Goal: Task Accomplishment & Management: Manage account settings

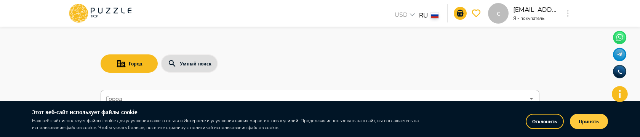
click at [581, 123] on button "Принять" at bounding box center [589, 121] width 38 height 15
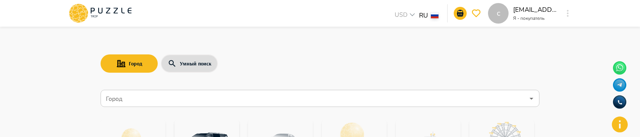
scroll to position [16, 0]
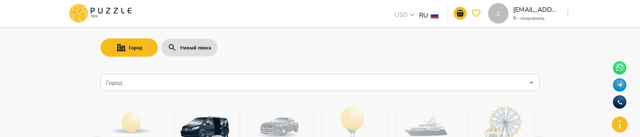
click at [505, 17] on div "c" at bounding box center [498, 13] width 21 height 21
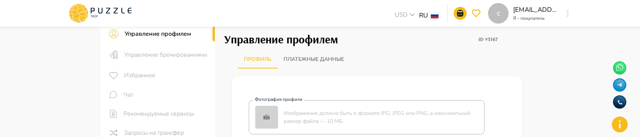
scroll to position [21, 0]
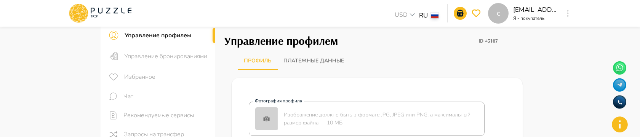
click at [191, 62] on div "Управление бронированиями" at bounding box center [158, 56] width 114 height 22
